Goal: Find contact information: Find contact information

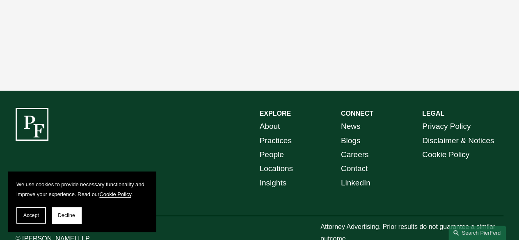
scroll to position [1436, 0]
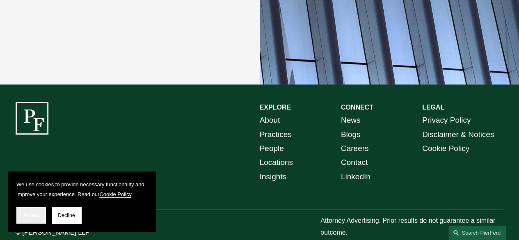
click at [30, 215] on span "Accept" at bounding box center [31, 215] width 16 height 6
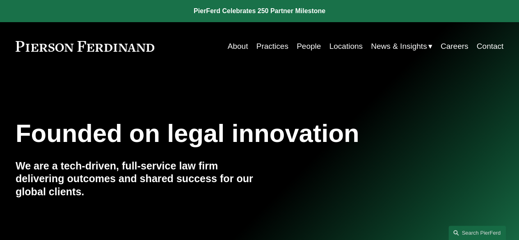
scroll to position [0, 0]
click at [305, 46] on link "People" at bounding box center [309, 47] width 24 height 16
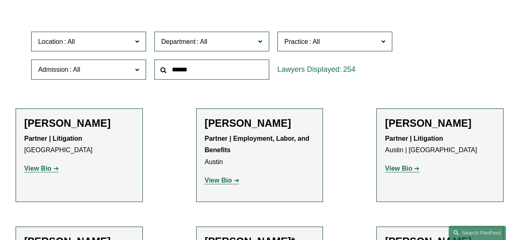
scroll to position [205, 0]
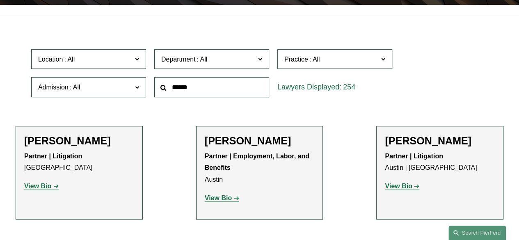
click at [198, 91] on input "text" at bounding box center [211, 87] width 115 height 20
type input "******"
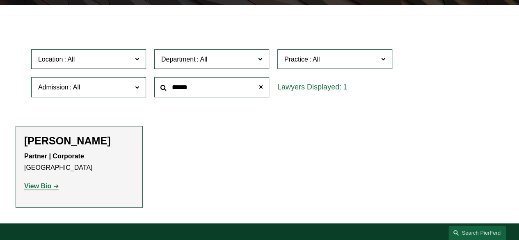
click at [49, 188] on strong "View Bio" at bounding box center [37, 186] width 27 height 7
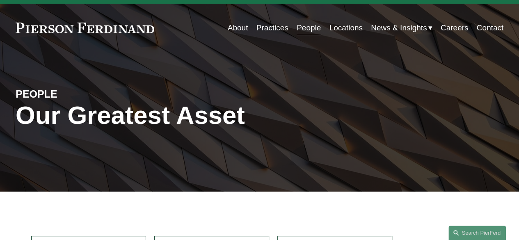
scroll to position [0, 0]
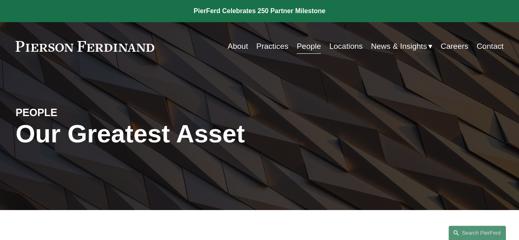
click at [273, 45] on link "Practices" at bounding box center [272, 47] width 32 height 16
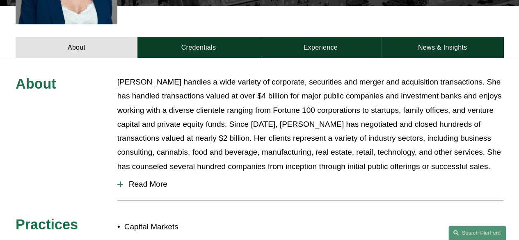
scroll to position [328, 0]
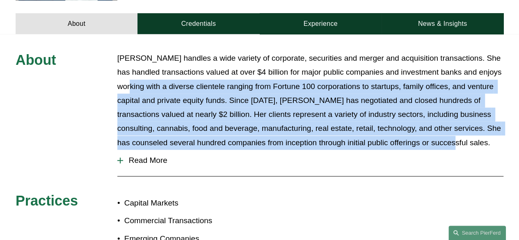
drag, startPoint x: 135, startPoint y: 72, endPoint x: 445, endPoint y: 131, distance: 316.6
click at [445, 131] on p "Julie Herzog handles a wide variety of corporate, securities and merger and acq…" at bounding box center [310, 100] width 386 height 98
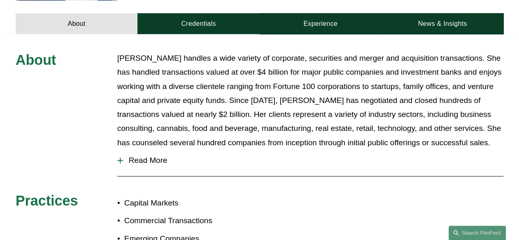
click at [71, 93] on div "About Julie Herzog handles a wide variety of corporate, securities and merger a…" at bounding box center [259, 186] width 519 height 270
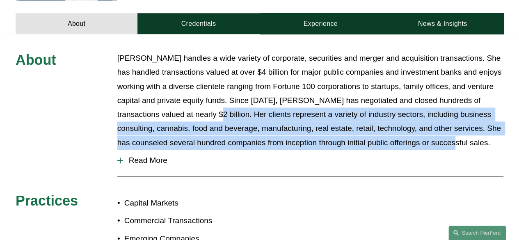
drag, startPoint x: 186, startPoint y: 99, endPoint x: 443, endPoint y: 133, distance: 259.1
click at [443, 133] on p "Julie Herzog handles a wide variety of corporate, securities and merger and acq…" at bounding box center [310, 100] width 386 height 98
click at [444, 132] on p "Julie Herzog handles a wide variety of corporate, securities and merger and acq…" at bounding box center [310, 100] width 386 height 98
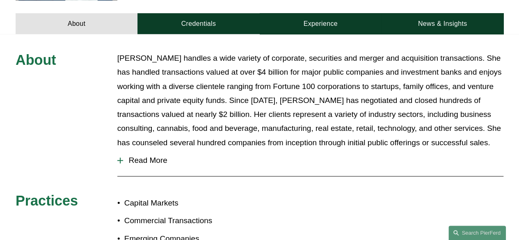
drag, startPoint x: 118, startPoint y: 115, endPoint x: 476, endPoint y: 138, distance: 358.9
click at [476, 138] on div "About Julie Herzog handles a wide variety of corporate, securities and merger a…" at bounding box center [259, 186] width 519 height 270
click at [473, 150] on button "Read More" at bounding box center [310, 160] width 386 height 21
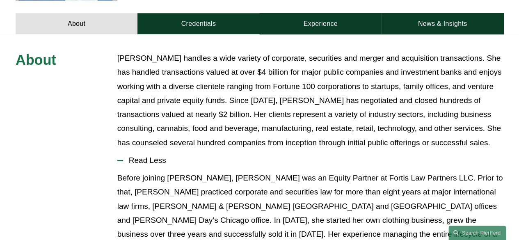
click at [357, 156] on span "Read Less" at bounding box center [313, 160] width 380 height 9
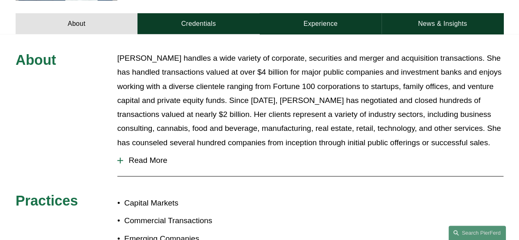
click at [354, 156] on span "Read More" at bounding box center [313, 160] width 380 height 9
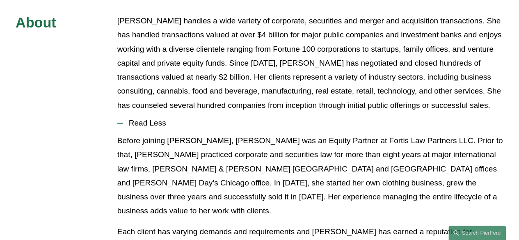
scroll to position [410, 0]
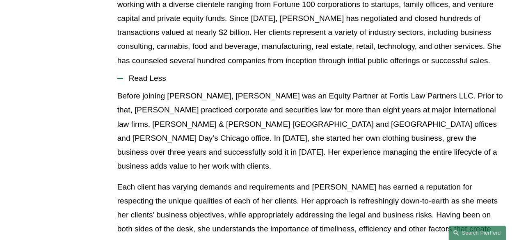
click at [77, 64] on div "About Julie Herzog handles a wide variety of corporate, securities and merger a…" at bounding box center [259, 188] width 519 height 438
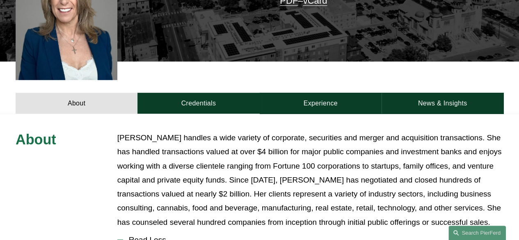
scroll to position [246, 0]
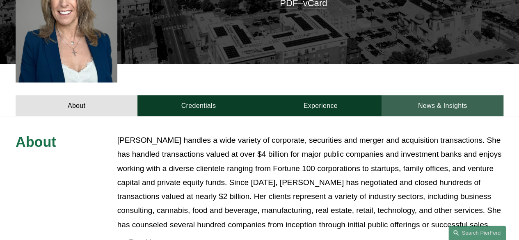
click at [418, 96] on link "News & Insights" at bounding box center [442, 105] width 122 height 21
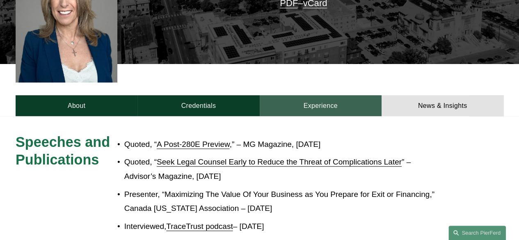
click at [330, 95] on link "Experience" at bounding box center [321, 105] width 122 height 21
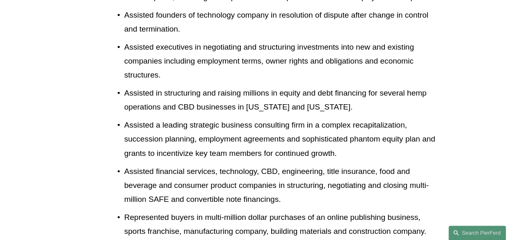
scroll to position [1436, 0]
